Goal: Information Seeking & Learning: Check status

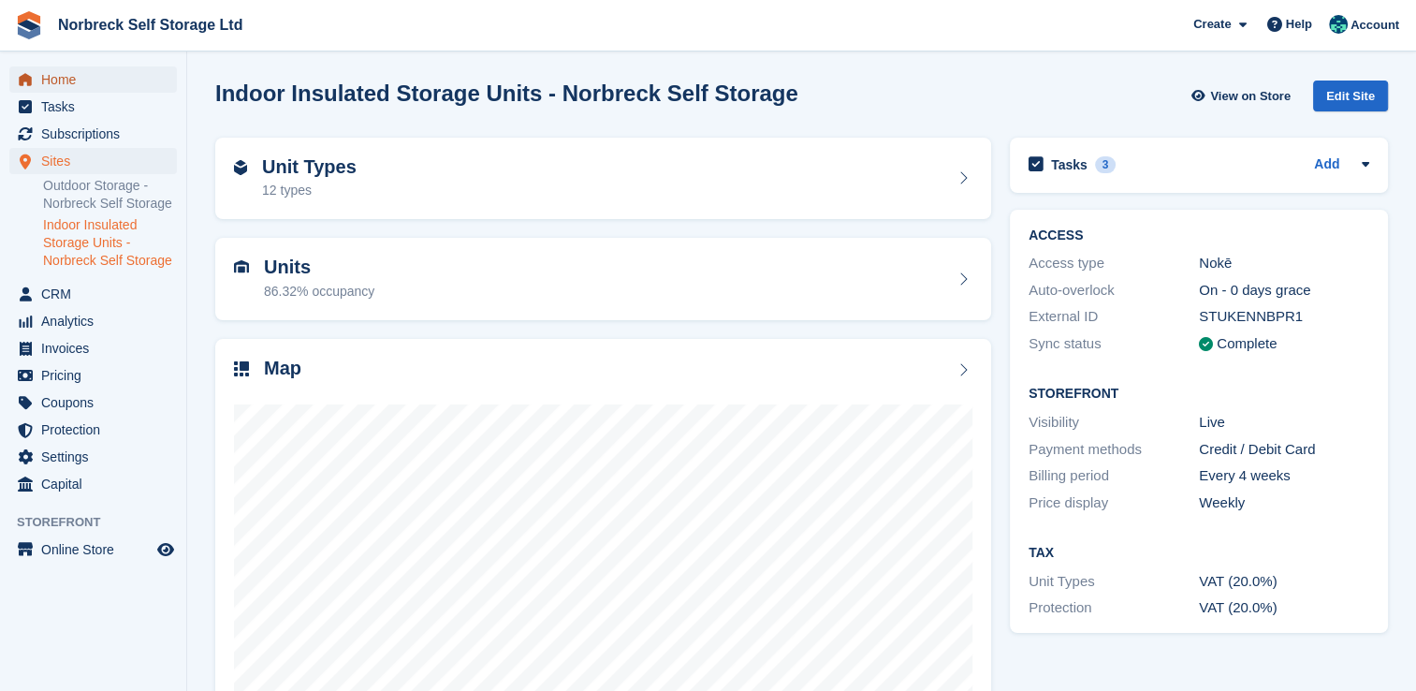
click at [50, 77] on span "Home" at bounding box center [97, 79] width 112 height 26
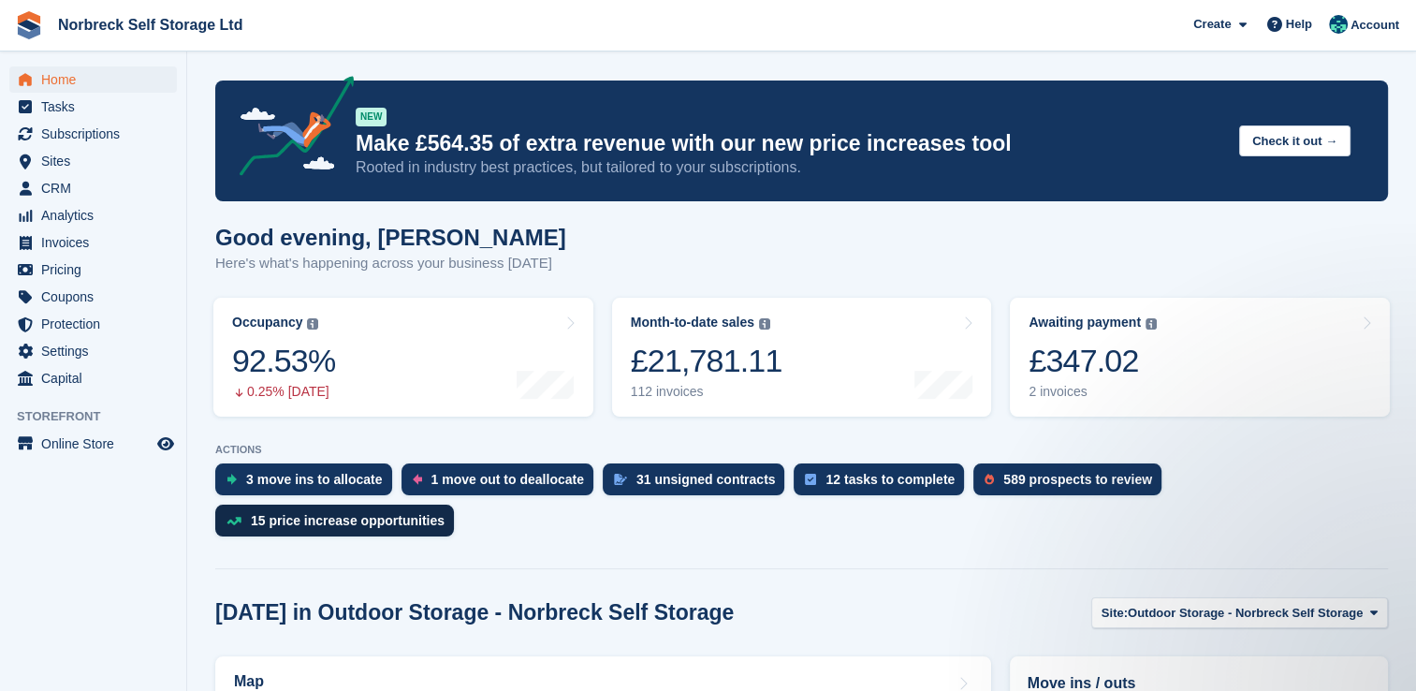
click at [445, 513] on div "15 price increase opportunities" at bounding box center [348, 520] width 194 height 15
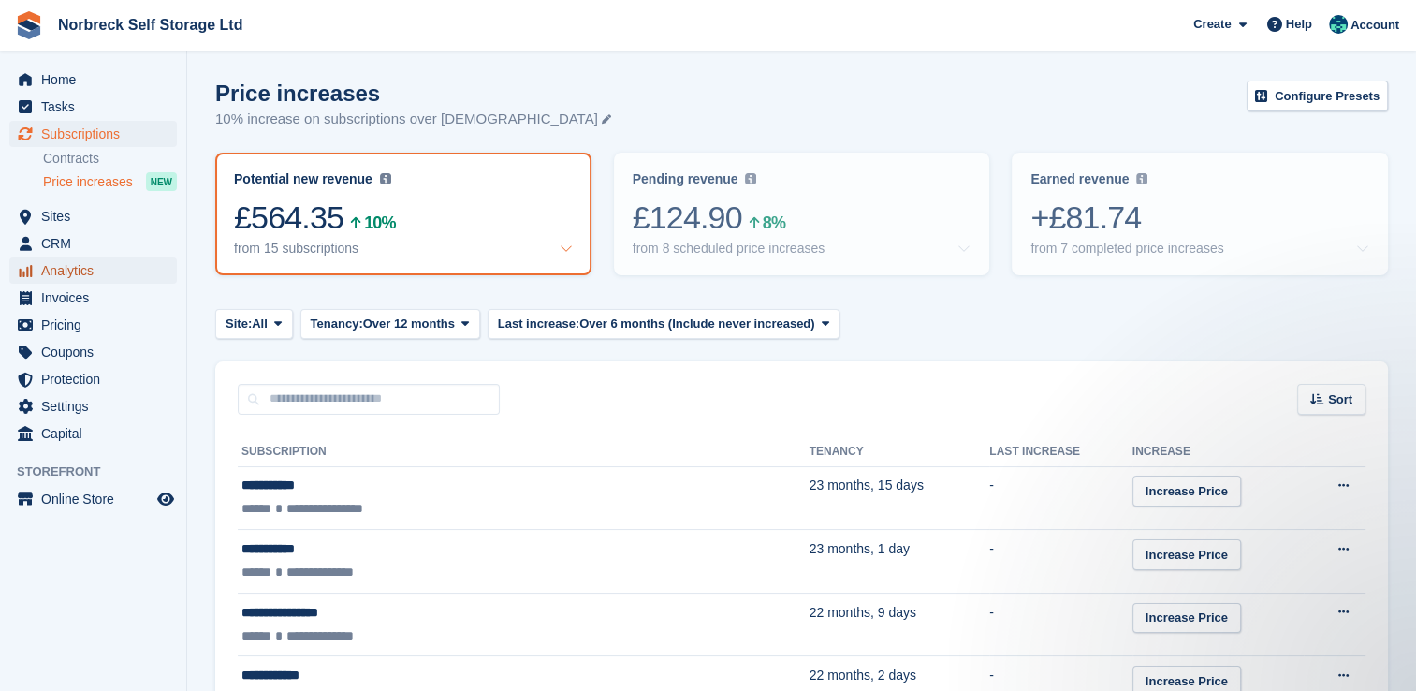
click at [73, 276] on span "Analytics" at bounding box center [97, 270] width 112 height 26
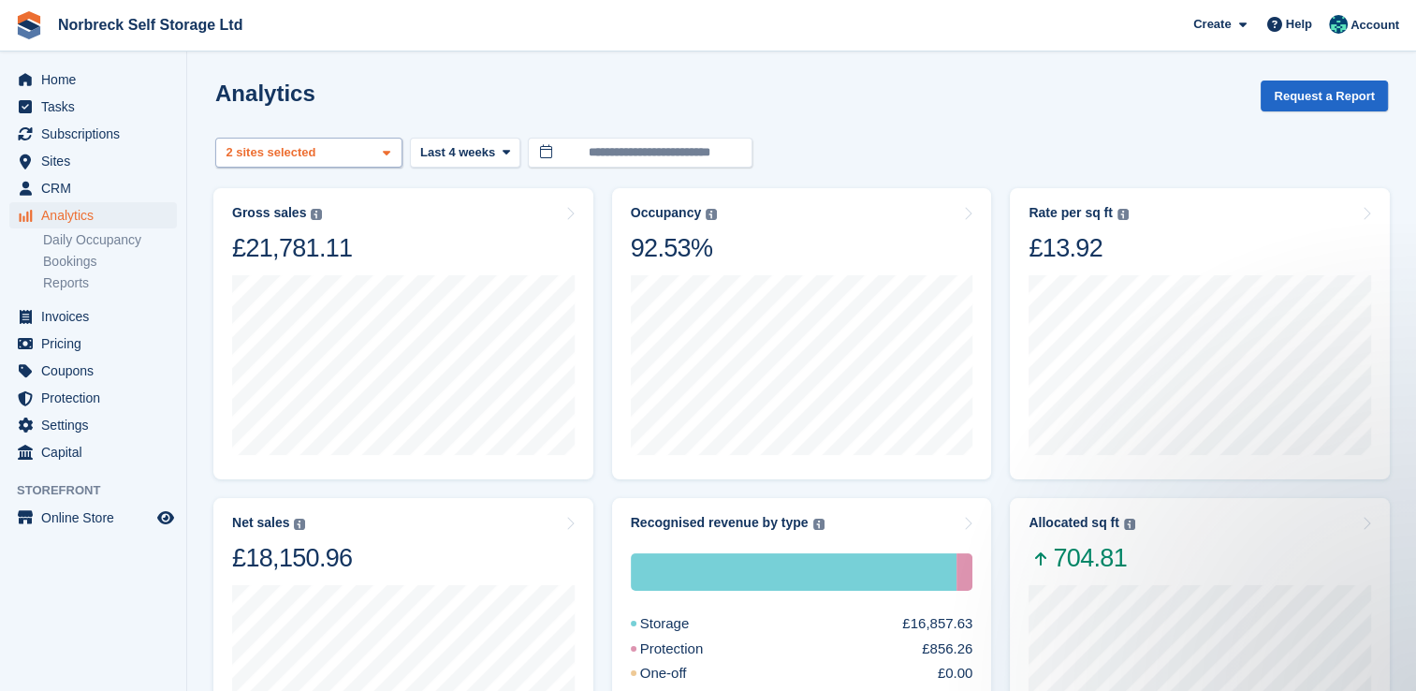
click at [383, 153] on icon at bounding box center [386, 153] width 7 height 12
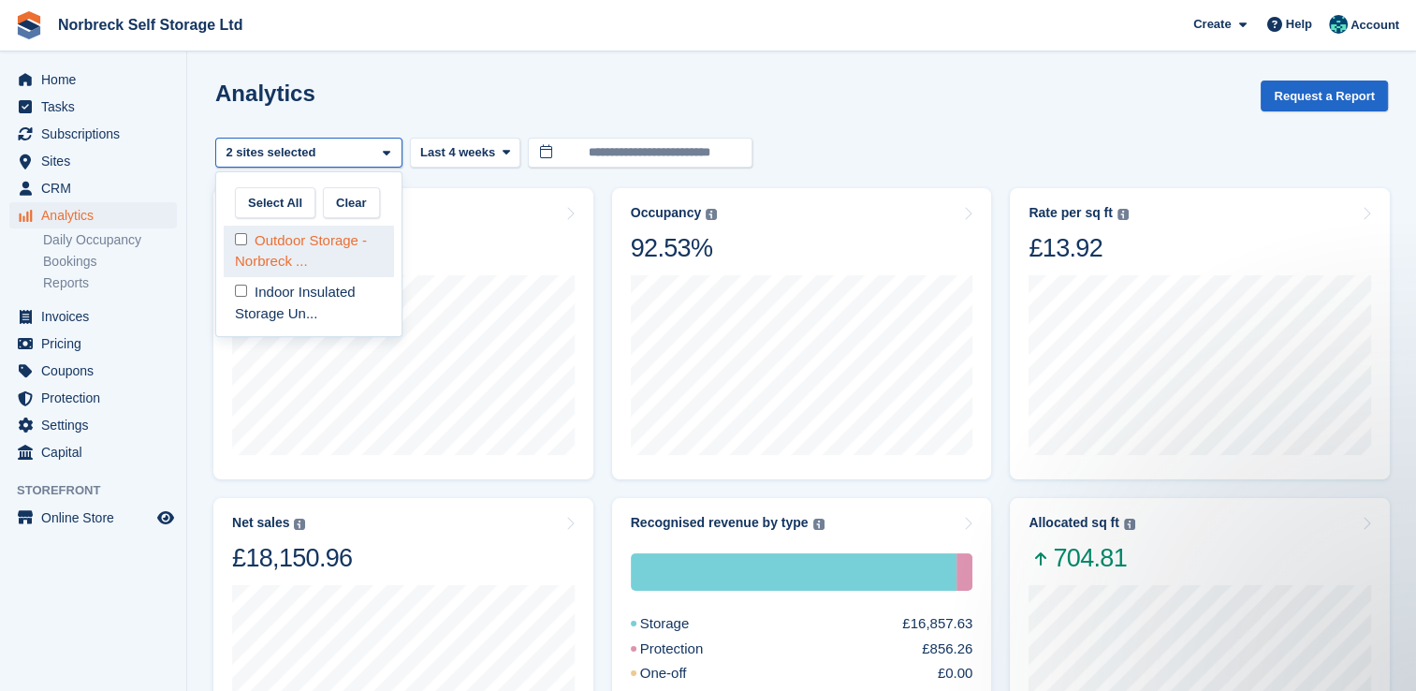
click at [358, 240] on div "Outdoor Storage - Norbreck ..." at bounding box center [309, 251] width 170 height 51
select select "****"
